Goal: Use online tool/utility: Utilize a website feature to perform a specific function

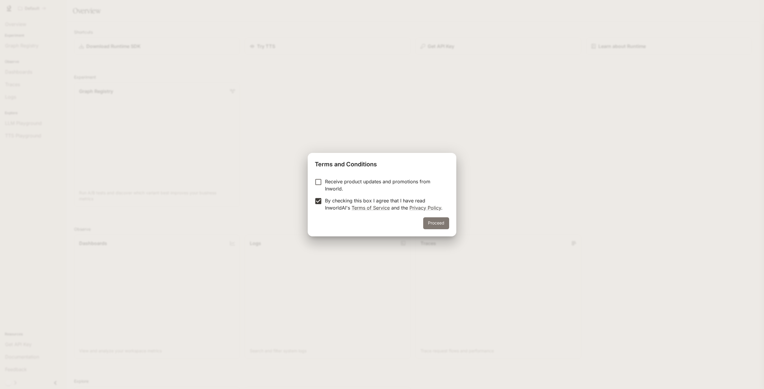
click at [440, 223] on button "Proceed" at bounding box center [436, 224] width 26 height 12
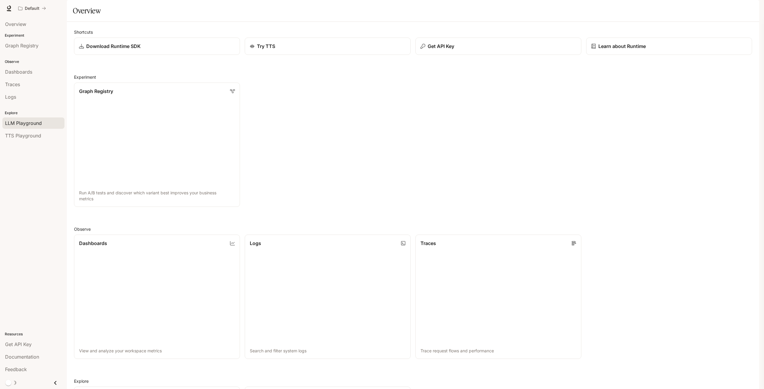
click at [24, 125] on span "LLM Playground" at bounding box center [23, 123] width 37 height 7
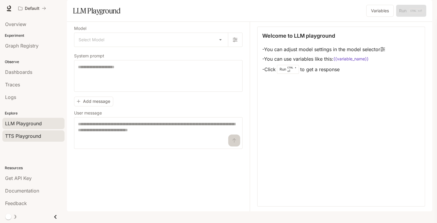
click at [23, 138] on link "TTS Playground" at bounding box center [33, 135] width 62 height 11
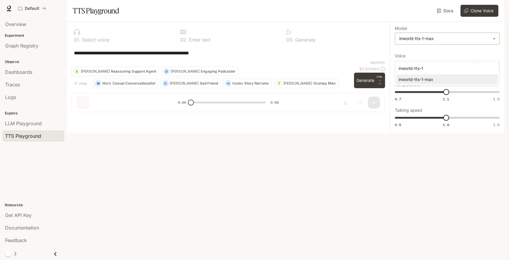
click at [418, 53] on body "**********" at bounding box center [254, 130] width 509 height 260
click at [418, 53] on div at bounding box center [254, 130] width 509 height 260
click at [82, 44] on div "0 1 . Select voice" at bounding box center [122, 36] width 101 height 18
click at [211, 42] on div "0 2 . Enter text" at bounding box center [228, 39] width 97 height 5
click at [301, 42] on p "Generate" at bounding box center [305, 39] width 22 height 5
